Goal: Information Seeking & Learning: Learn about a topic

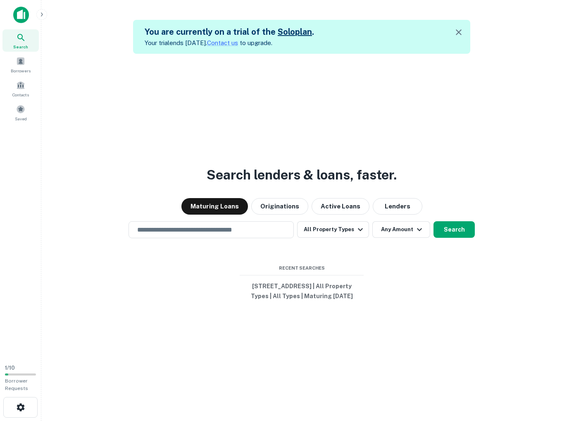
click at [222, 121] on div "Search lenders & loans, faster. Maturing Loans Originations Active Loans Lender…" at bounding box center [302, 264] width 508 height 421
click at [188, 225] on input "text" at bounding box center [211, 230] width 158 height 10
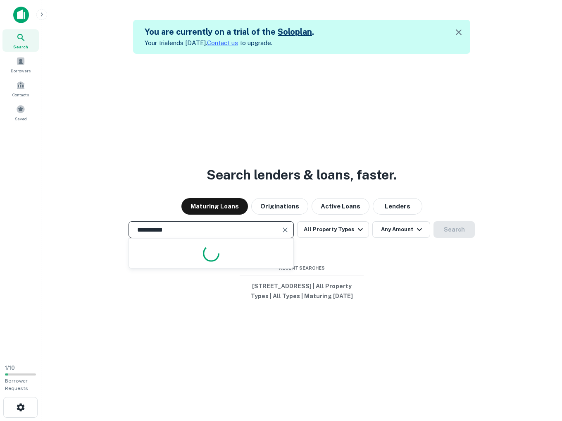
type input "**********"
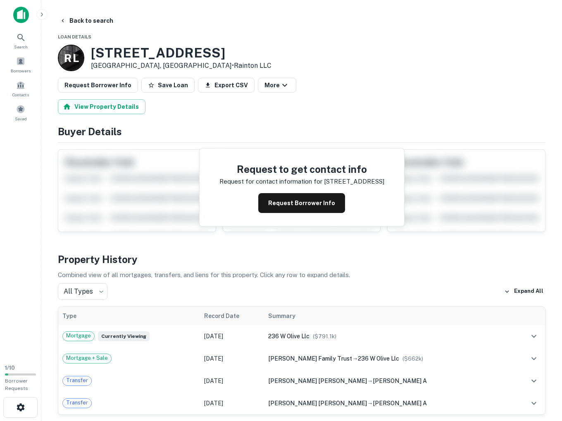
click at [313, 253] on h4 "Property History" at bounding box center [302, 259] width 488 height 15
click at [308, 202] on button "Request Borrower Info" at bounding box center [301, 203] width 87 height 20
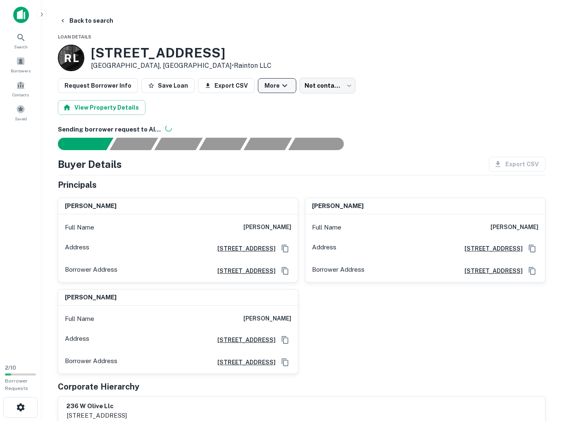
click at [280, 83] on icon "button" at bounding box center [285, 86] width 10 height 10
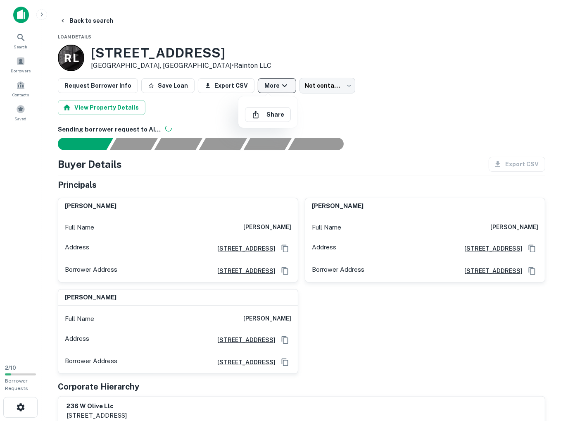
click at [272, 83] on div at bounding box center [284, 210] width 568 height 421
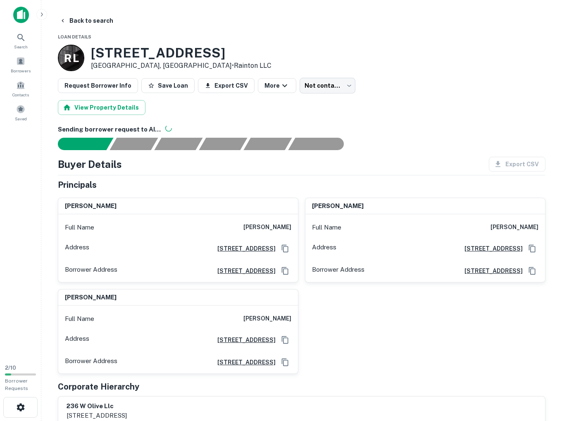
click at [400, 106] on div "View Property Details" at bounding box center [302, 107] width 488 height 15
click at [440, 110] on div "View Property Details" at bounding box center [302, 107] width 488 height 15
click at [416, 138] on div at bounding box center [297, 144] width 498 height 12
click at [394, 131] on h6 "Sending borrower request to AI..." at bounding box center [302, 130] width 488 height 10
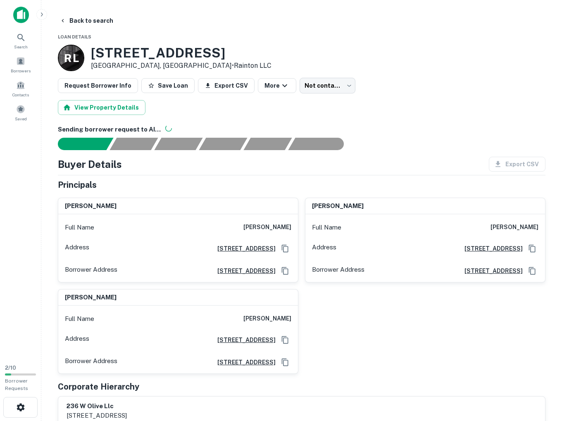
click at [392, 131] on h6 "Sending borrower request to AI..." at bounding box center [302, 130] width 488 height 10
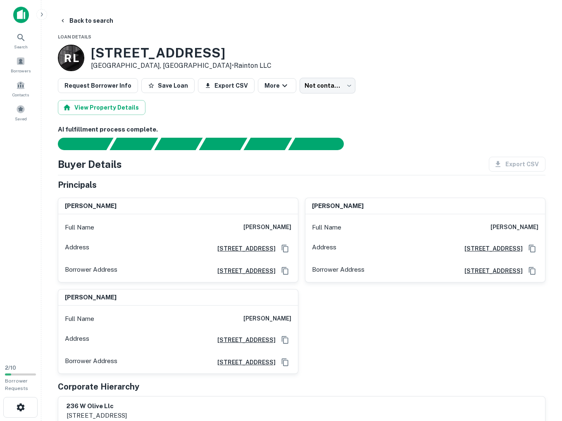
click at [392, 131] on h6 "AI fulfillment process complete." at bounding box center [302, 130] width 488 height 10
click at [102, 110] on button "View Property Details" at bounding box center [102, 107] width 88 height 15
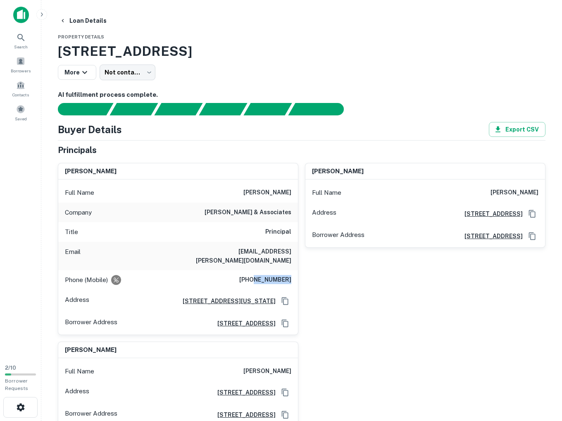
drag, startPoint x: 293, startPoint y: 276, endPoint x: 299, endPoint y: 277, distance: 5.4
click at [299, 277] on div "mauricio olaiz Full Name mauricio olaiz Company lee & associates Title Principa…" at bounding box center [298, 291] width 494 height 270
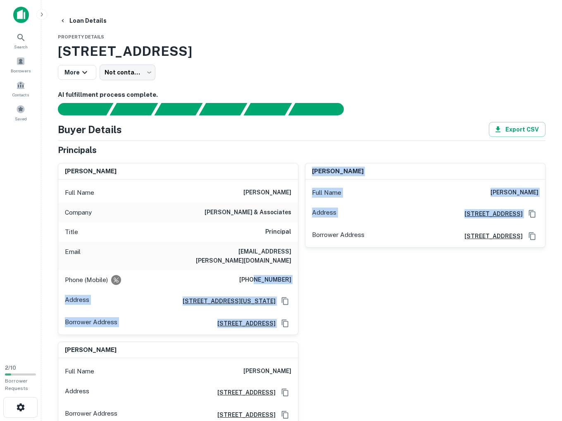
click at [313, 275] on div "joel conaty Full Name joel conaty Address 207 Parkrose Ave., Monrovia, CA91016 …" at bounding box center [421, 245] width 247 height 179
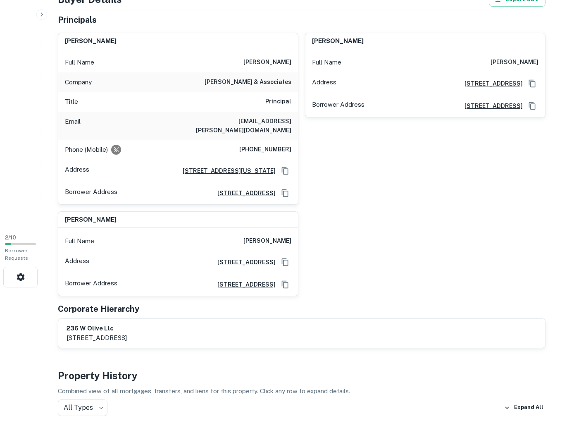
scroll to position [69, 0]
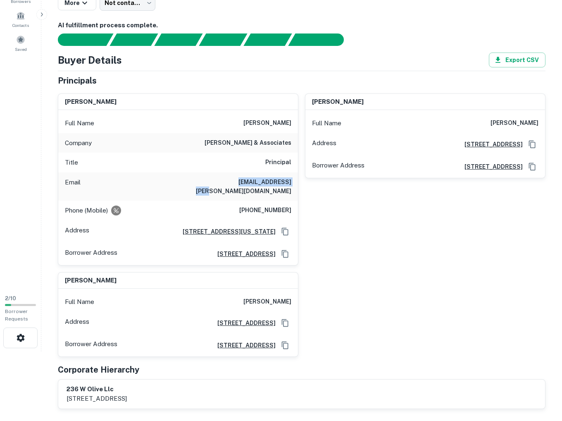
drag, startPoint x: 230, startPoint y: 182, endPoint x: 276, endPoint y: 184, distance: 46.0
click at [274, 185] on div "Email molaiz@lee-associates.com" at bounding box center [178, 186] width 240 height 28
click at [276, 184] on h6 "molaiz@lee-associates.com" at bounding box center [241, 186] width 99 height 18
click at [333, 191] on div "joel conaty Full Name joel conaty Address 207 Parkrose Ave., Monrovia, CA91016 …" at bounding box center [421, 176] width 247 height 179
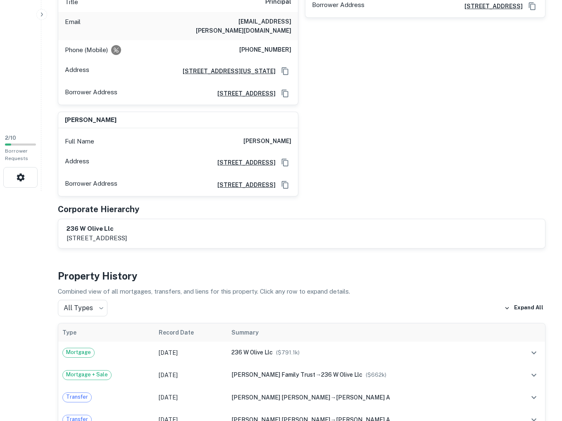
scroll to position [331, 0]
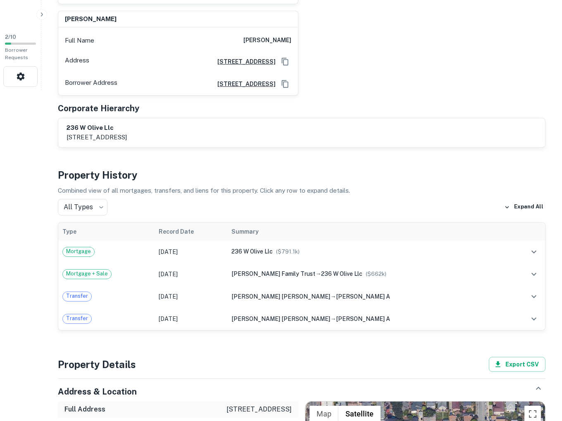
click at [215, 335] on div "Loan Details Property Details 236 Olive Ave, Monrovia, CA, 91016 More Not conta…" at bounding box center [302, 317] width 508 height 1268
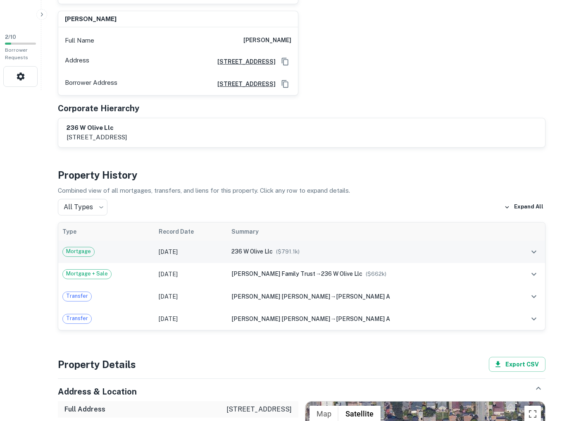
click at [264, 248] on span "236 w olive llc" at bounding box center [251, 251] width 41 height 7
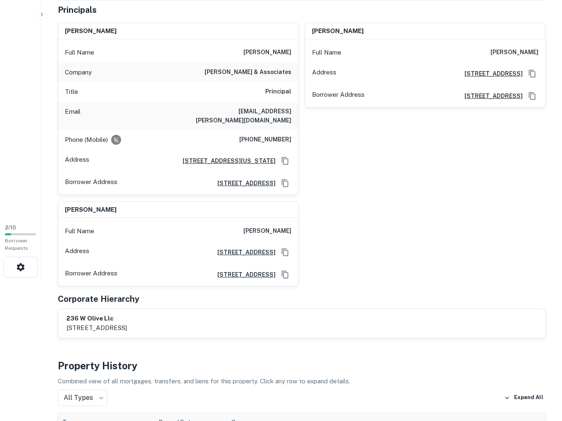
scroll to position [327, 0]
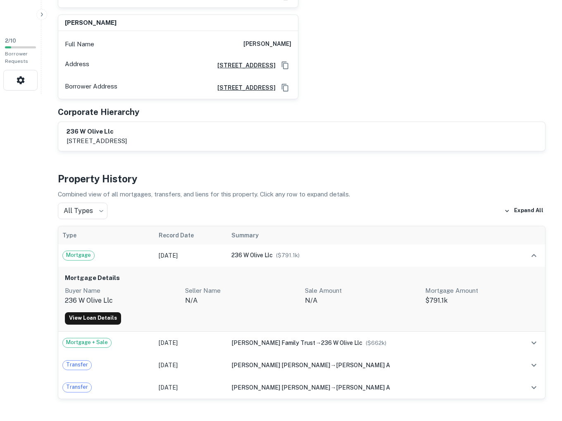
click at [270, 296] on p "n/a" at bounding box center [242, 301] width 114 height 10
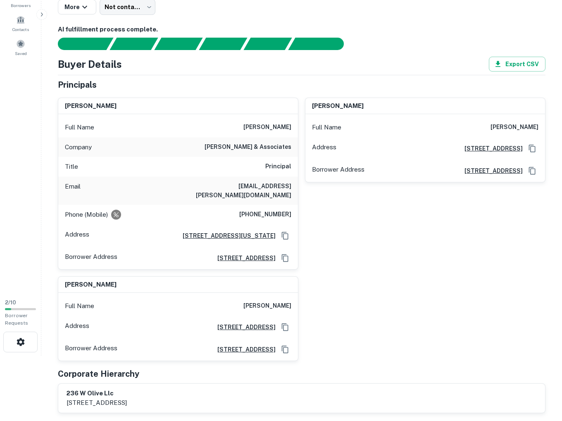
scroll to position [0, 0]
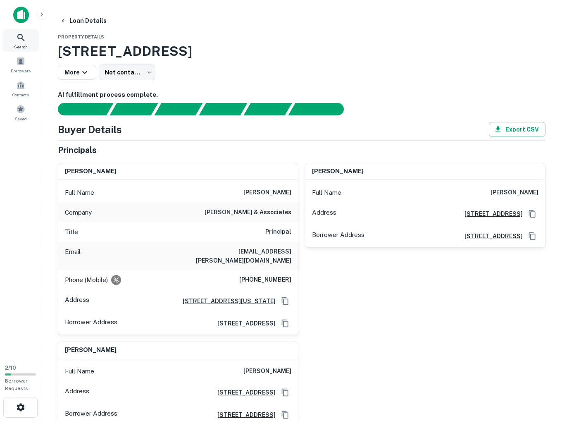
click at [21, 46] on span "Search" at bounding box center [21, 46] width 14 height 7
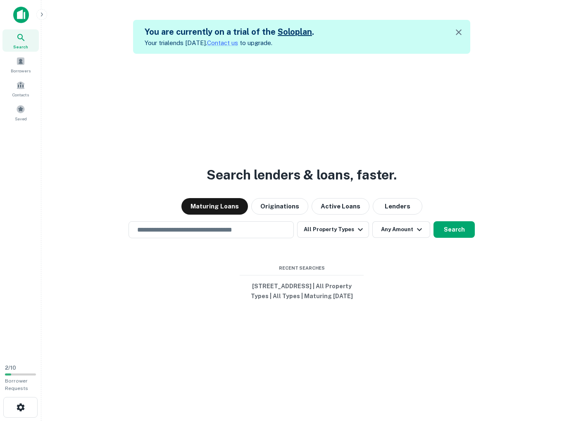
click at [464, 31] on icon "button" at bounding box center [459, 32] width 10 height 10
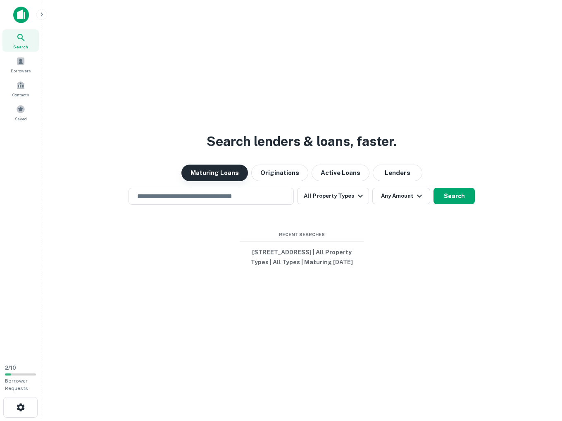
click at [220, 165] on button "Maturing Loans" at bounding box center [214, 173] width 67 height 17
click at [210, 191] on input "text" at bounding box center [211, 196] width 158 height 10
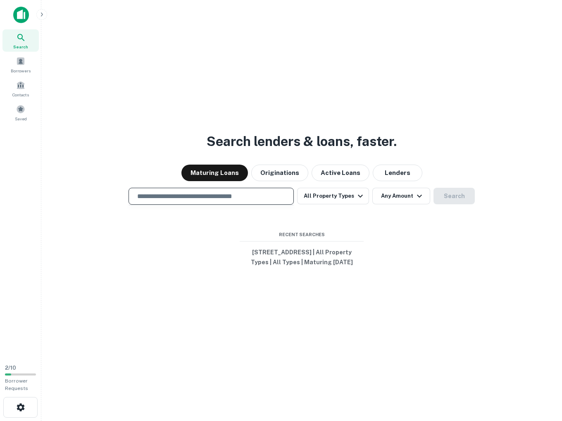
click at [221, 131] on h3 "Search lenders & loans, faster." at bounding box center [302, 141] width 190 height 20
click at [261, 193] on input "text" at bounding box center [211, 196] width 158 height 10
type input "*"
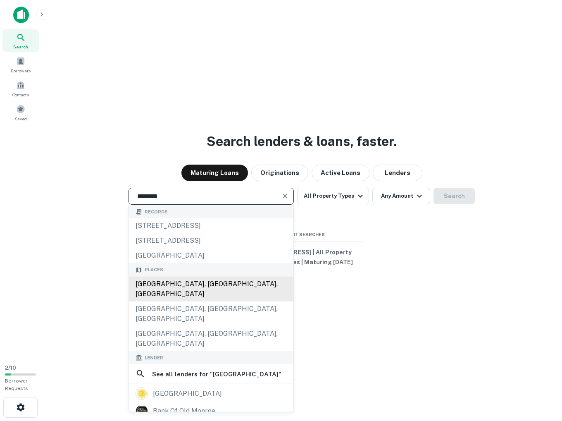
click at [239, 280] on div "[GEOGRAPHIC_DATA], [GEOGRAPHIC_DATA], [GEOGRAPHIC_DATA]" at bounding box center [211, 289] width 165 height 25
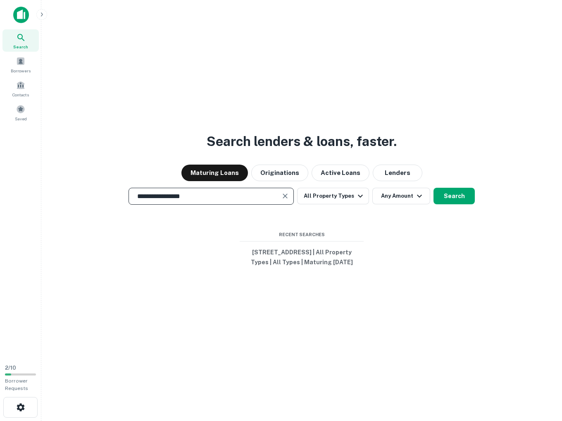
type input "**********"
click at [357, 200] on div "**********" at bounding box center [302, 230] width 508 height 421
click at [357, 193] on icon "button" at bounding box center [361, 196] width 10 height 10
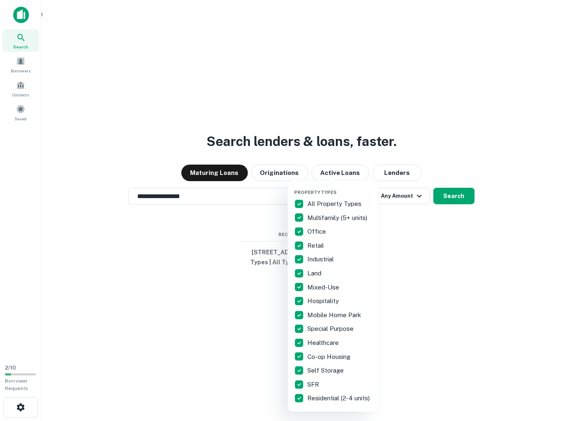
click at [441, 222] on div at bounding box center [284, 210] width 568 height 421
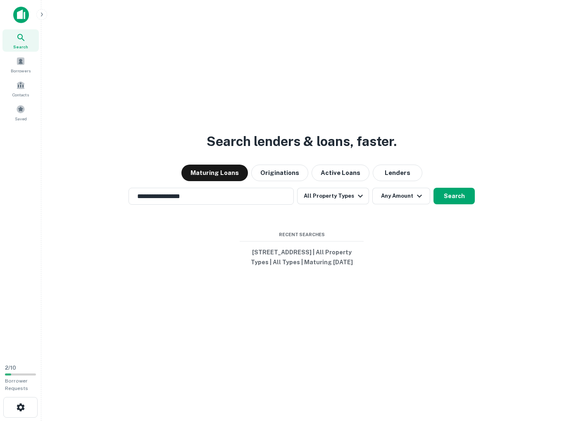
click at [456, 196] on button "Search" at bounding box center [454, 196] width 41 height 17
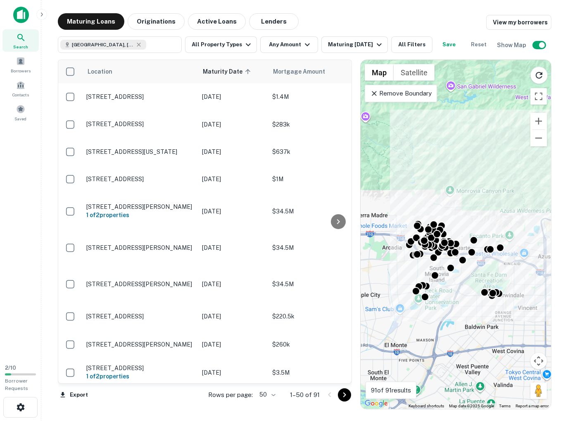
click at [344, 29] on div "Maturing Loans Originations Active Loans Lenders View my borrowers" at bounding box center [305, 21] width 494 height 17
click at [309, 24] on div "Maturing Loans Originations Active Loans Lenders View my borrowers" at bounding box center [305, 21] width 494 height 17
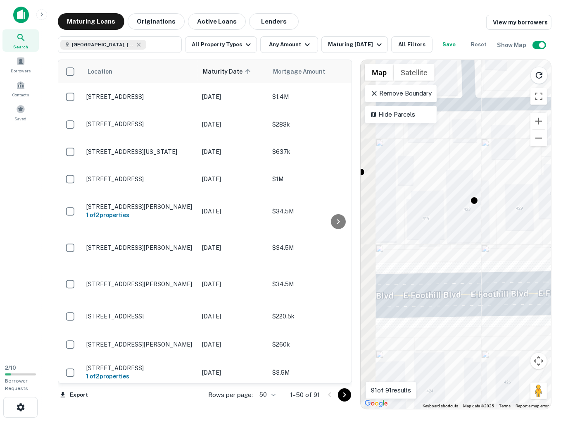
drag, startPoint x: 446, startPoint y: 210, endPoint x: 508, endPoint y: 224, distance: 63.7
click at [508, 224] on div "To activate drag with keyboard, press Alt + Enter. Once in keyboard drag state,…" at bounding box center [456, 234] width 191 height 349
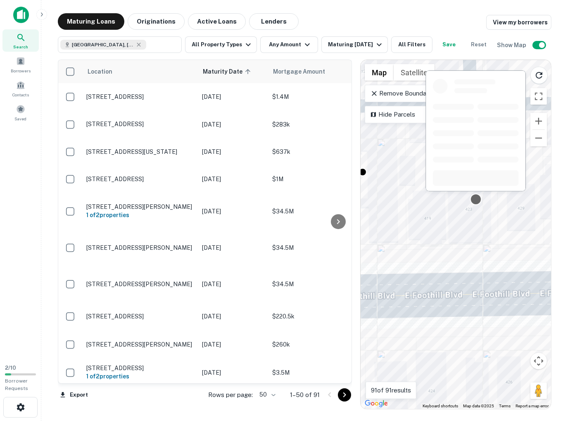
click at [477, 199] on div at bounding box center [476, 199] width 12 height 12
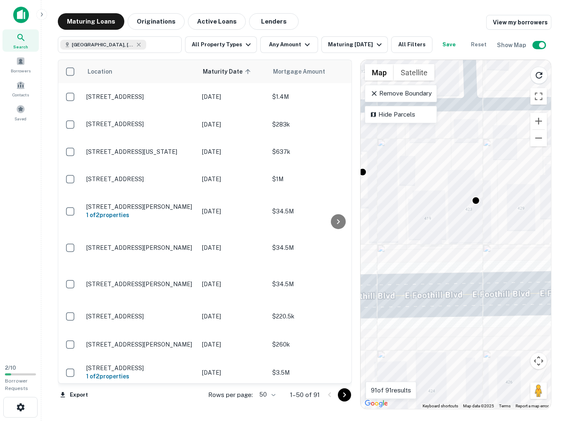
click at [434, 202] on div "To navigate, press the arrow keys. To activate drag with keyboard, press Alt + …" at bounding box center [456, 234] width 191 height 349
click at [480, 200] on div at bounding box center [476, 199] width 12 height 12
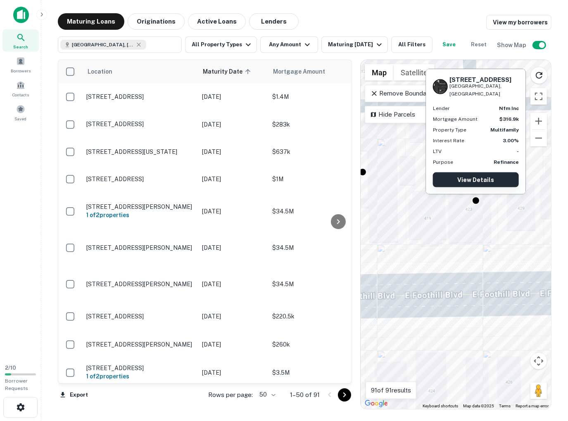
click at [481, 181] on link "View Details" at bounding box center [476, 179] width 86 height 15
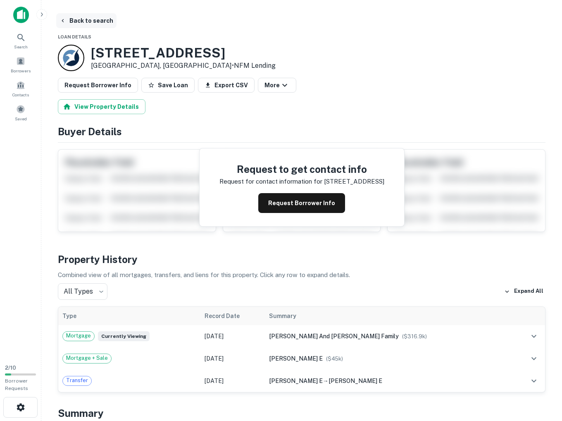
click at [63, 20] on icon "button" at bounding box center [63, 20] width 7 height 7
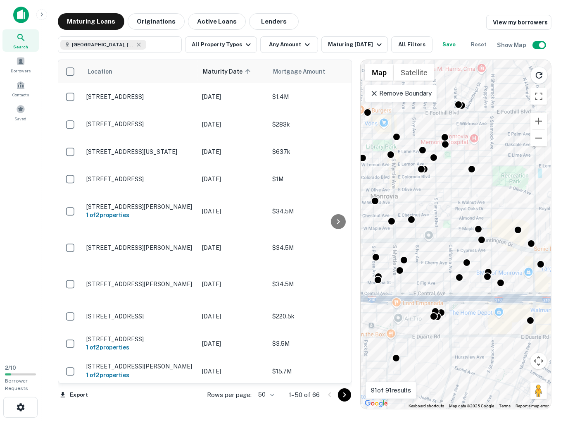
drag, startPoint x: 445, startPoint y: 243, endPoint x: 513, endPoint y: 288, distance: 81.2
click at [513, 288] on div "To activate drag with keyboard, press Alt + Enter. Once in keyboard drag state,…" at bounding box center [456, 234] width 191 height 349
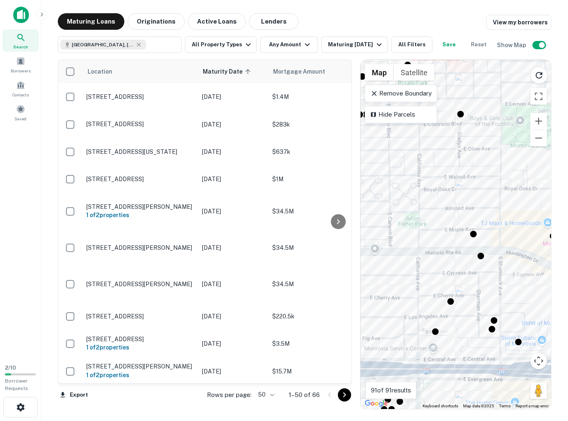
drag, startPoint x: 472, startPoint y: 232, endPoint x: 484, endPoint y: 259, distance: 29.6
click at [484, 259] on div at bounding box center [481, 256] width 8 height 8
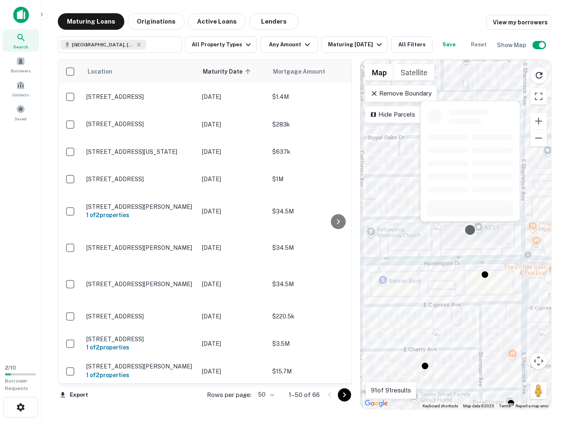
click at [472, 229] on div at bounding box center [470, 230] width 12 height 12
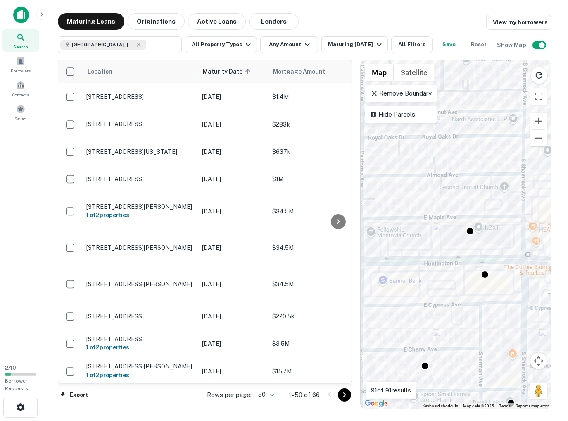
click at [480, 243] on div "To navigate, press the arrow keys. To activate drag with keyboard, press Alt + …" at bounding box center [456, 234] width 191 height 349
click at [410, 229] on div "To activate drag with keyboard, press Alt + Enter. Once in keyboard drag state,…" at bounding box center [456, 234] width 191 height 349
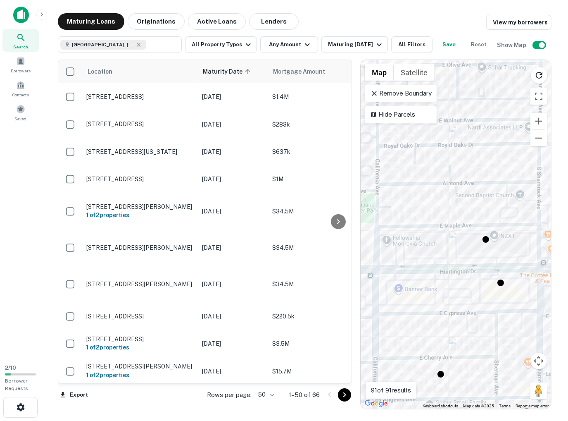
click at [461, 245] on div "To activate drag with keyboard, press Alt + Enter. Once in keyboard drag state,…" at bounding box center [456, 234] width 191 height 349
click at [167, 17] on button "Originations" at bounding box center [156, 21] width 57 height 17
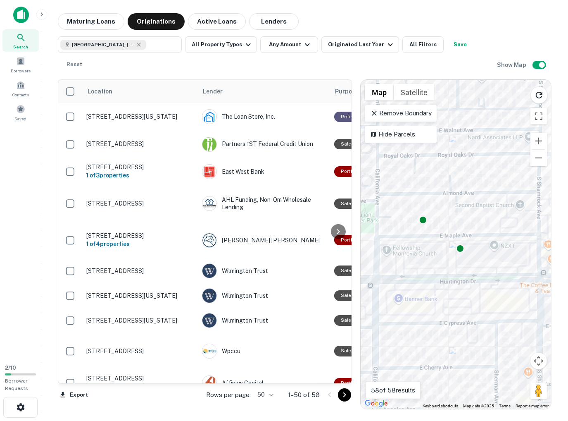
click at [433, 235] on div "To activate drag with keyboard, press Alt + Enter. Once in keyboard drag state,…" at bounding box center [456, 244] width 191 height 329
click at [479, 235] on div "To activate drag with keyboard, press Alt + Enter. Once in keyboard drag state,…" at bounding box center [456, 244] width 191 height 329
click at [234, 20] on button "Active Loans" at bounding box center [217, 21] width 58 height 17
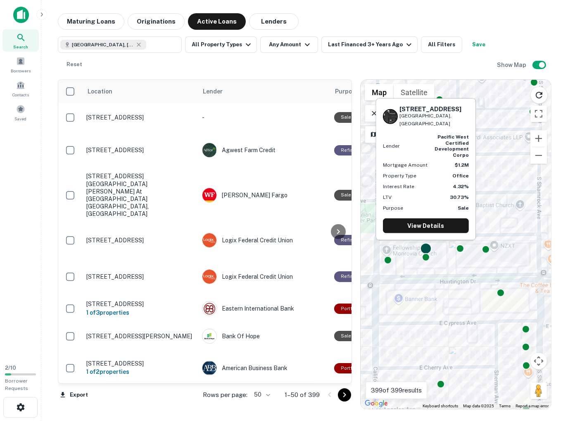
click at [426, 247] on div at bounding box center [426, 249] width 12 height 12
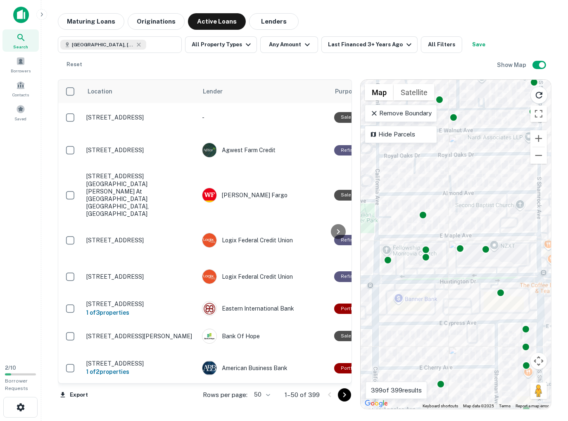
click at [464, 74] on div "Location Lender Purpose Type Mortgage Amount Borrower Last Financed Date sorted…" at bounding box center [305, 241] width 494 height 336
